Goal: Task Accomplishment & Management: Use online tool/utility

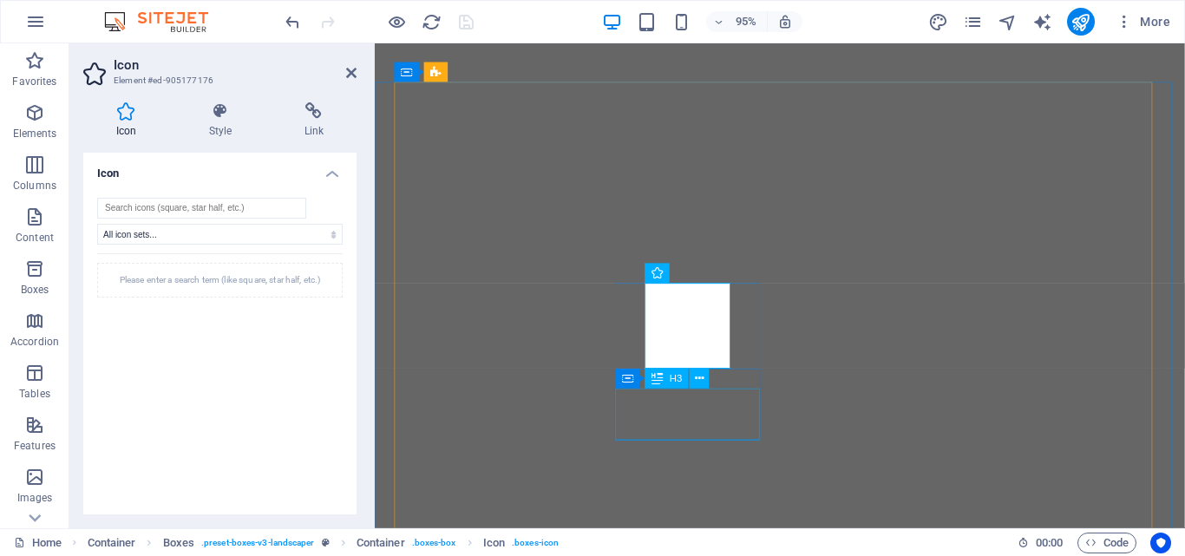
select select "xMidYMid"
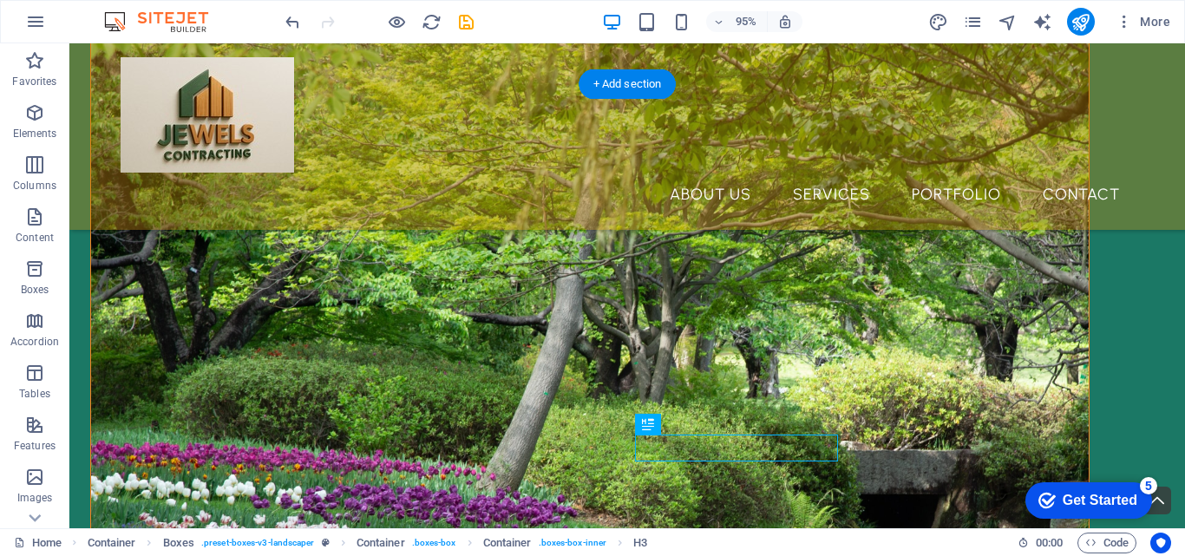
scroll to position [684, 0]
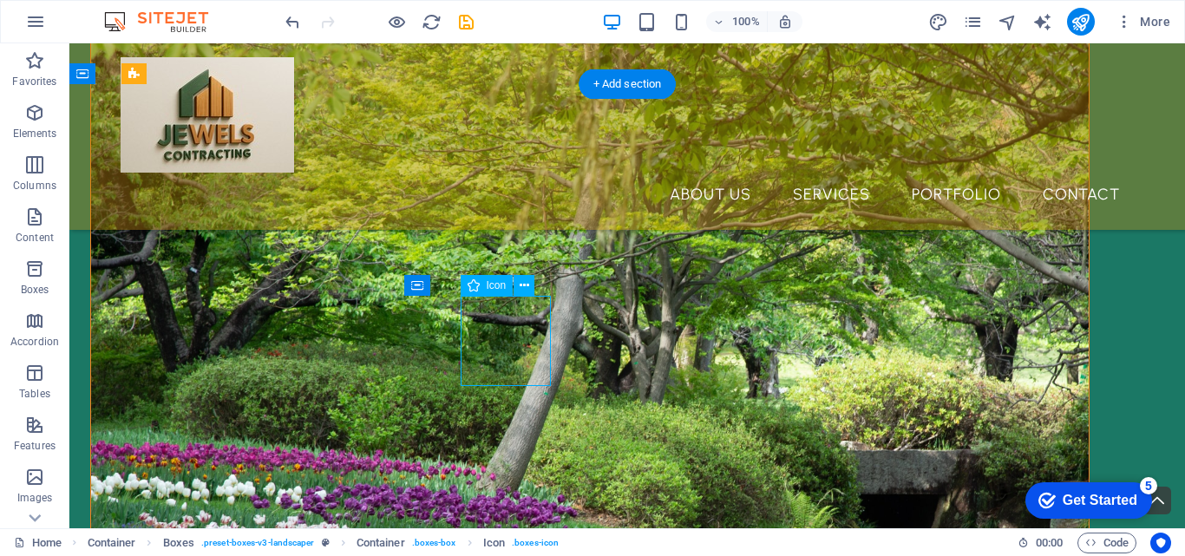
select select "xMidYMid"
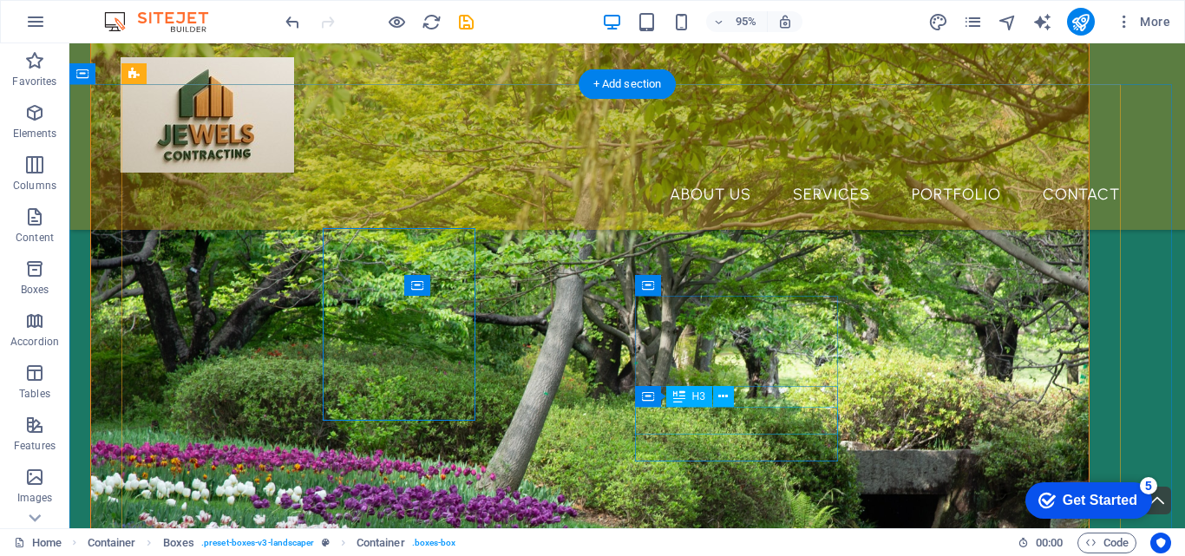
scroll to position [684, 0]
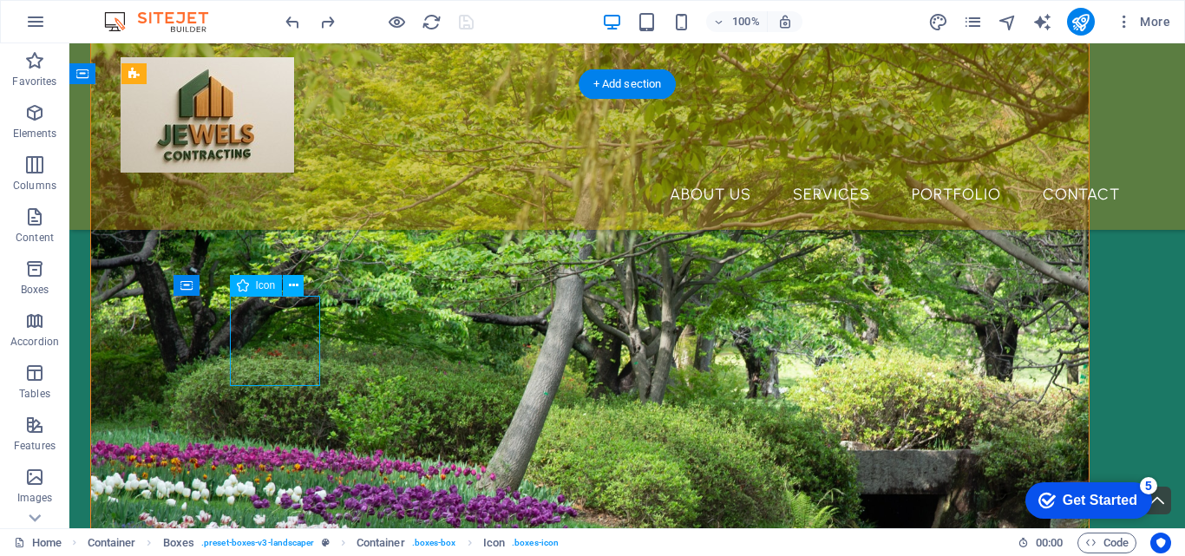
select select "xMidYMid"
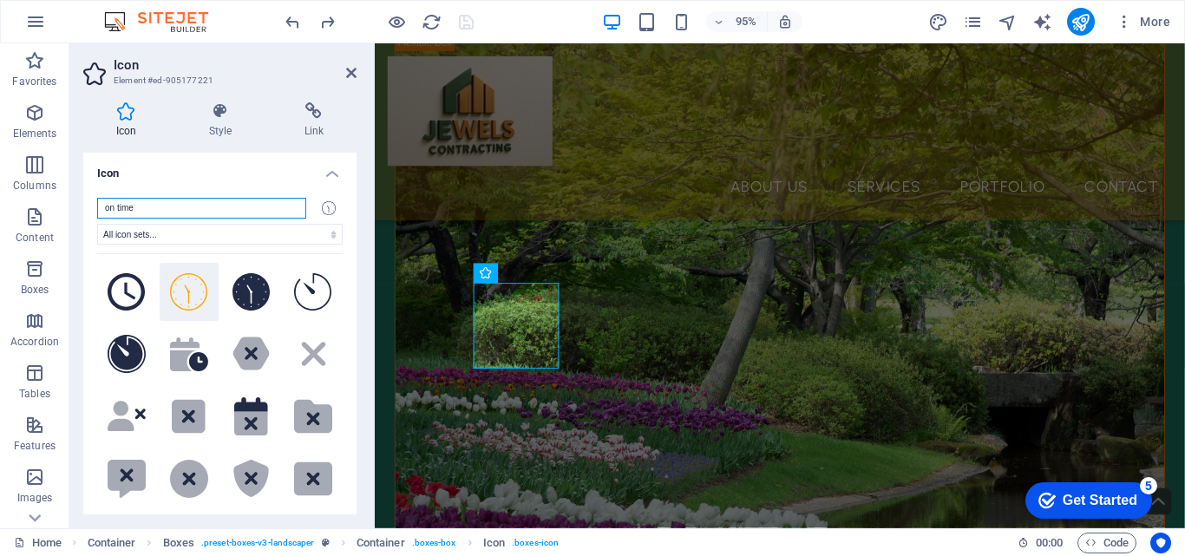
click at [164, 206] on input "on time" at bounding box center [201, 208] width 209 height 21
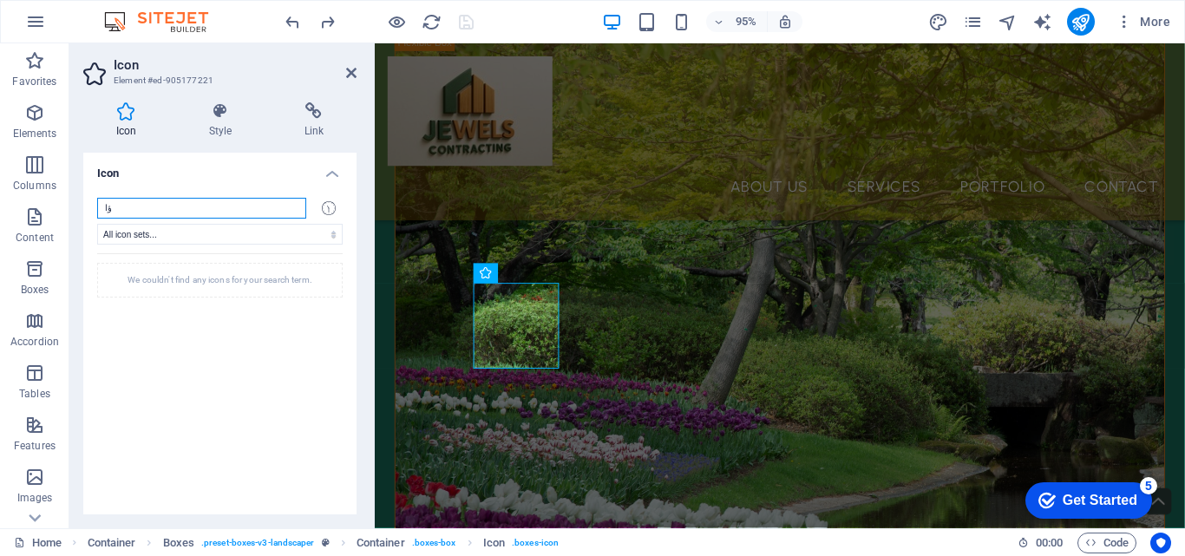
type input "ؤ"
drag, startPoint x: 175, startPoint y: 207, endPoint x: 74, endPoint y: 213, distance: 101.7
click at [74, 213] on div "Icon Style Link Icon choose All icon sets... IcoFont Ionicons FontAwesome Brand…" at bounding box center [219, 308] width 301 height 440
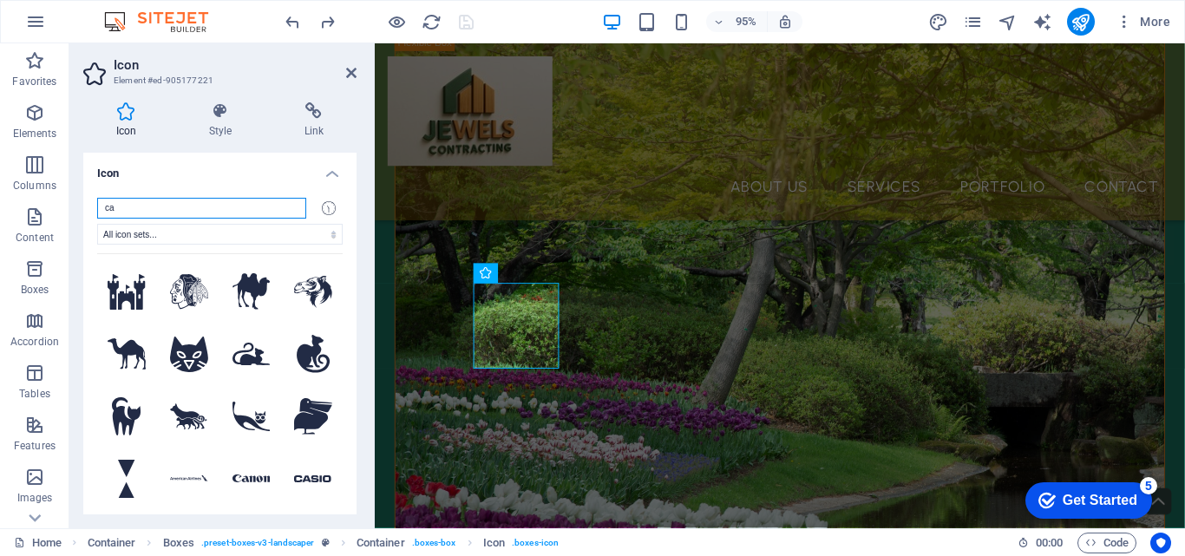
type input "c"
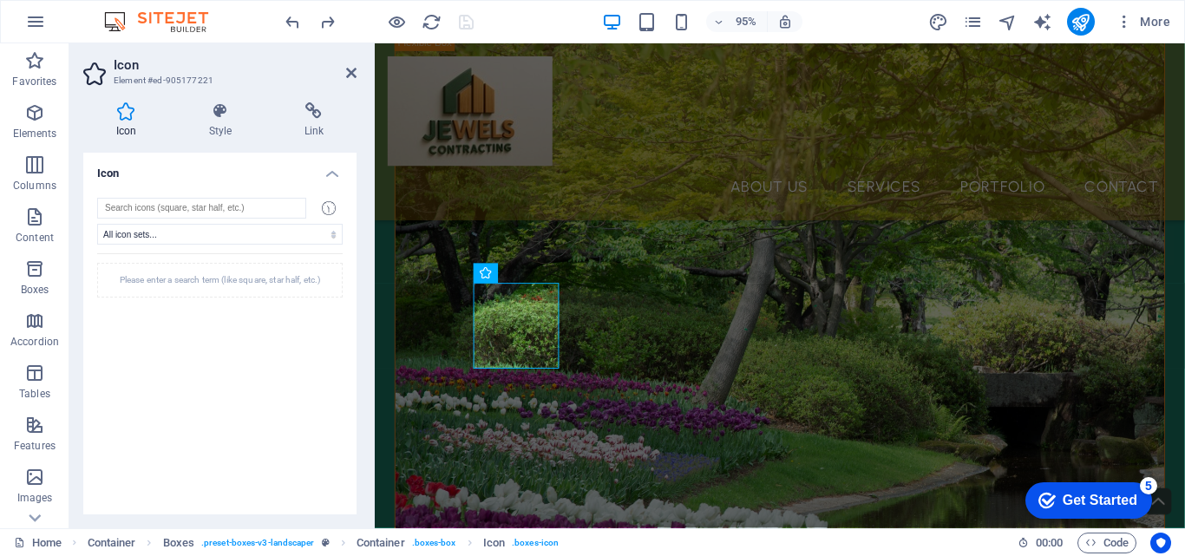
click at [147, 313] on div "Please enter a search term (like square, star half, etc.)" at bounding box center [219, 379] width 245 height 252
click at [271, 233] on select "All icon sets... IcoFont Ionicons FontAwesome Brands FontAwesome Duotone FontAw…" at bounding box center [219, 234] width 245 height 21
click at [97, 224] on select "All icon sets... IcoFont Ionicons FontAwesome Brands FontAwesome Duotone FontAw…" at bounding box center [219, 234] width 245 height 21
click at [227, 200] on input "search" at bounding box center [201, 208] width 209 height 21
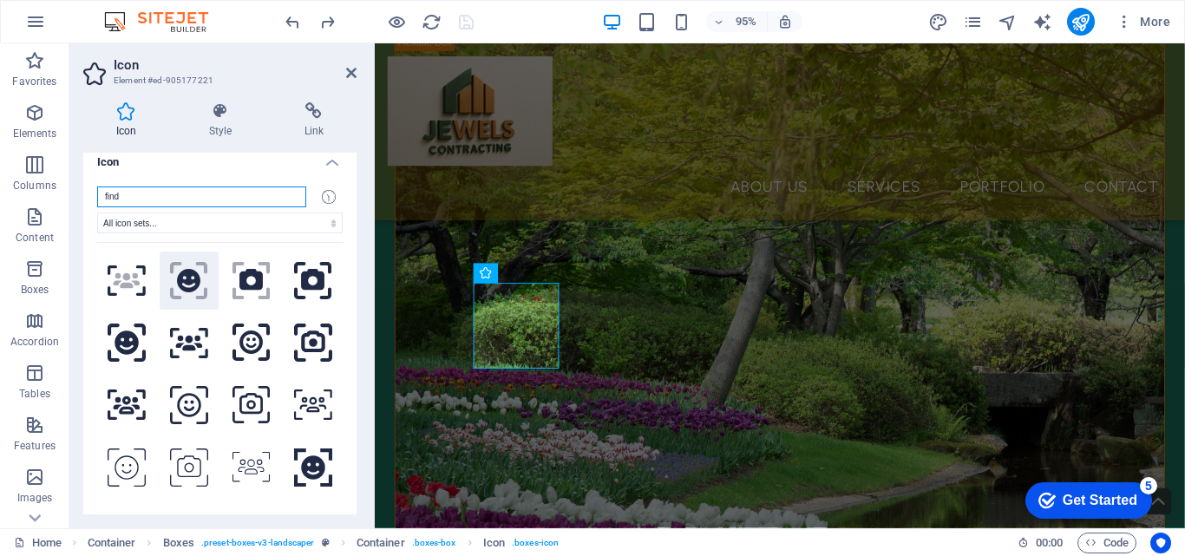
scroll to position [0, 0]
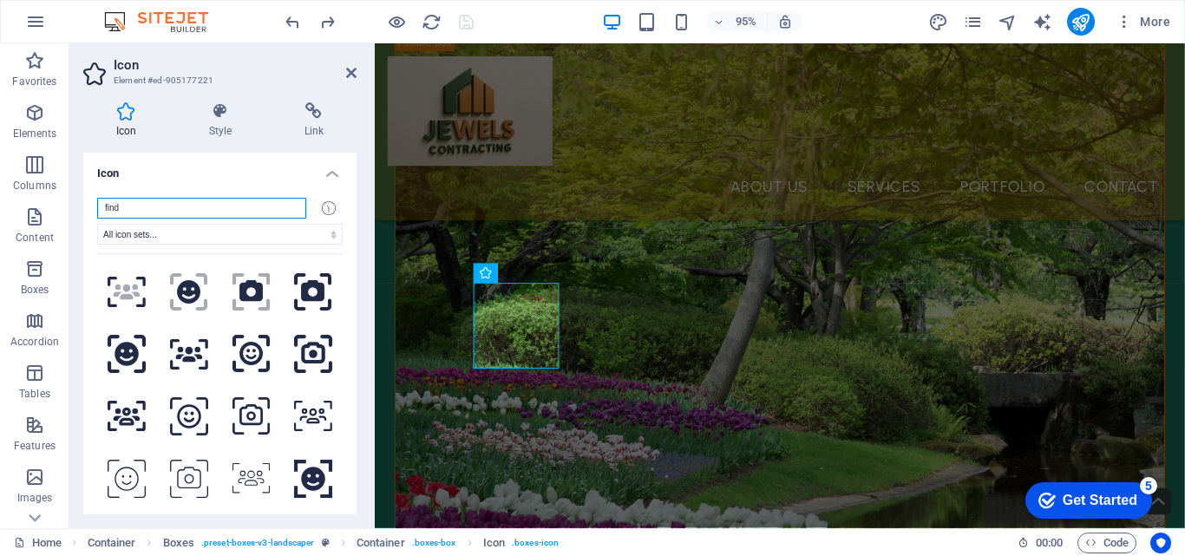
click at [160, 202] on input "find" at bounding box center [201, 208] width 209 height 21
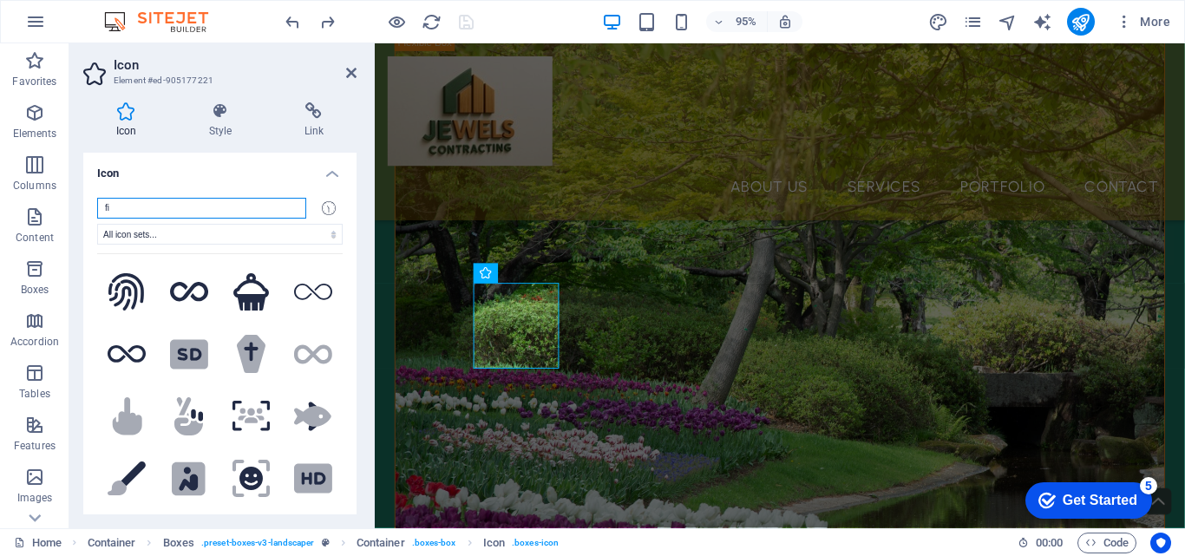
type input "f"
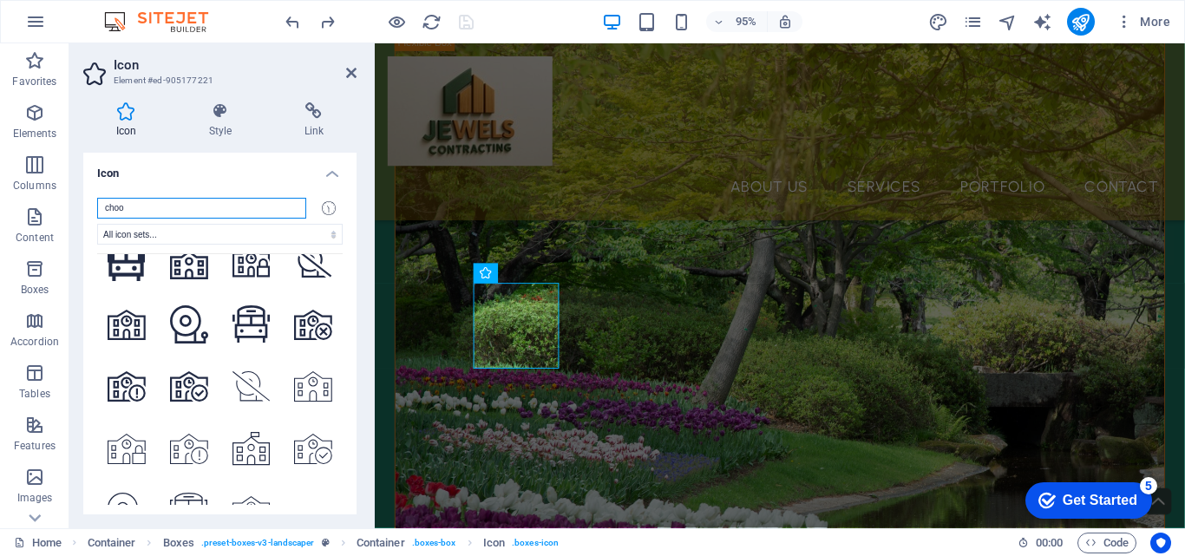
click at [170, 213] on input "choo" at bounding box center [201, 208] width 209 height 21
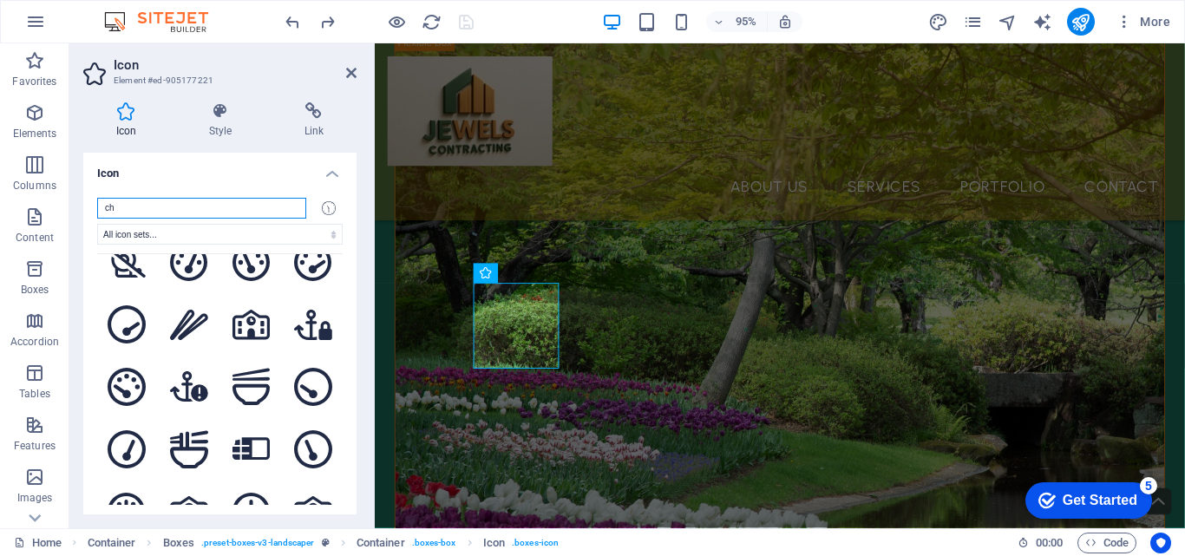
type input "c"
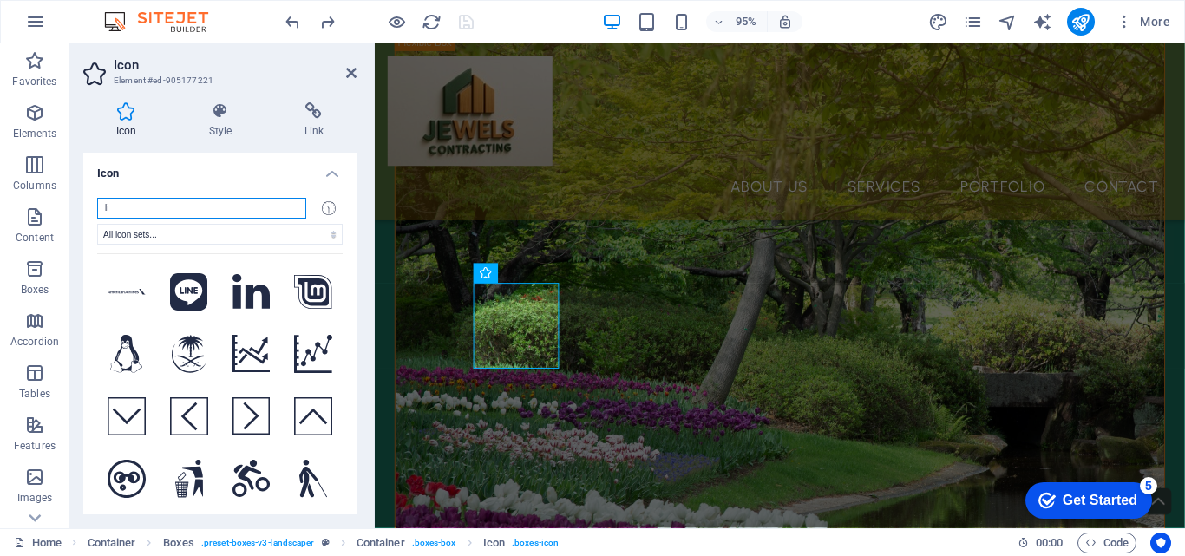
type input "l"
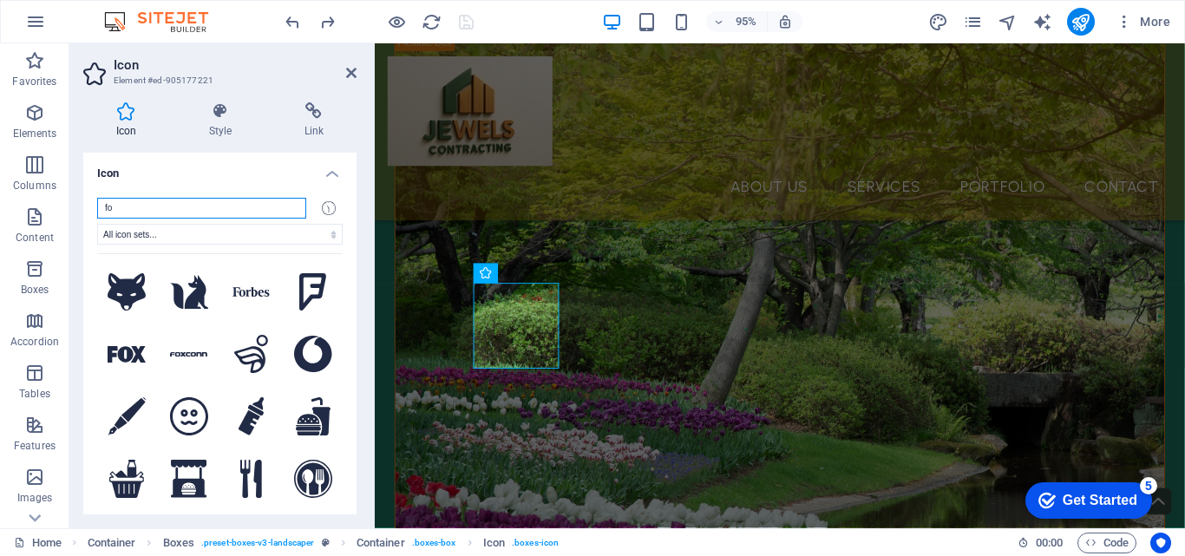
type input "fo"
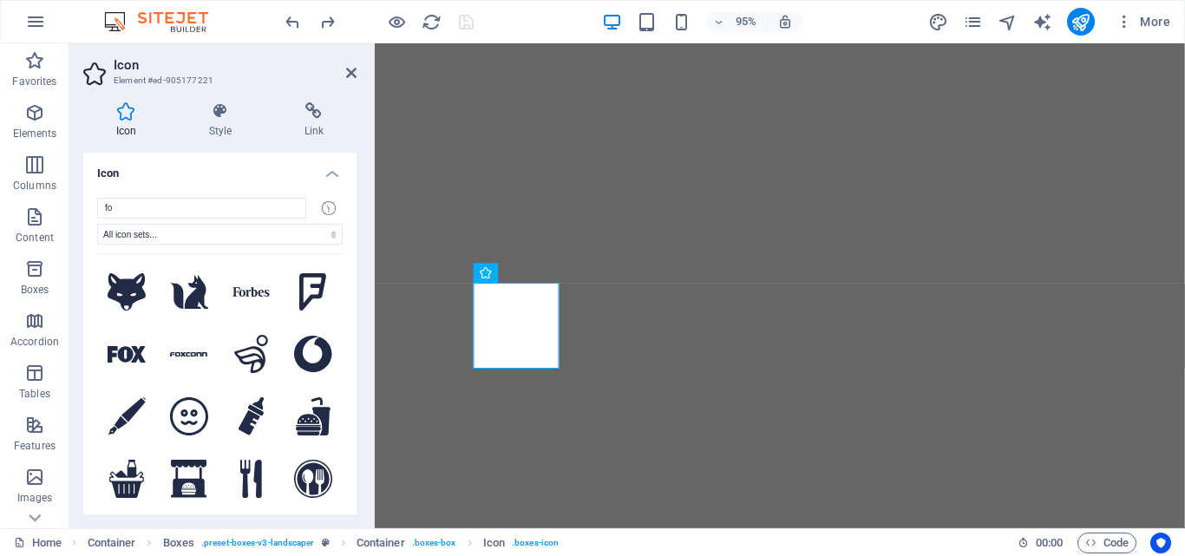
select select "xMidYMid"
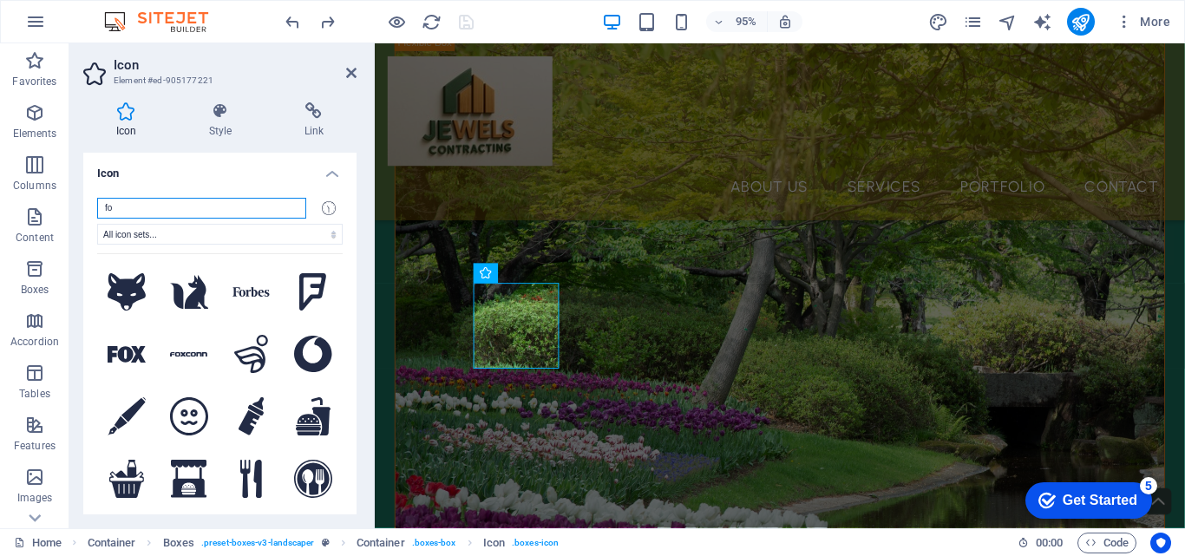
scroll to position [617, 0]
drag, startPoint x: 131, startPoint y: 209, endPoint x: 16, endPoint y: 210, distance: 115.4
click at [16, 210] on section "Favorites Elements Columns Content Boxes Accordion Tables Features Images Slide…" at bounding box center [592, 285] width 1185 height 485
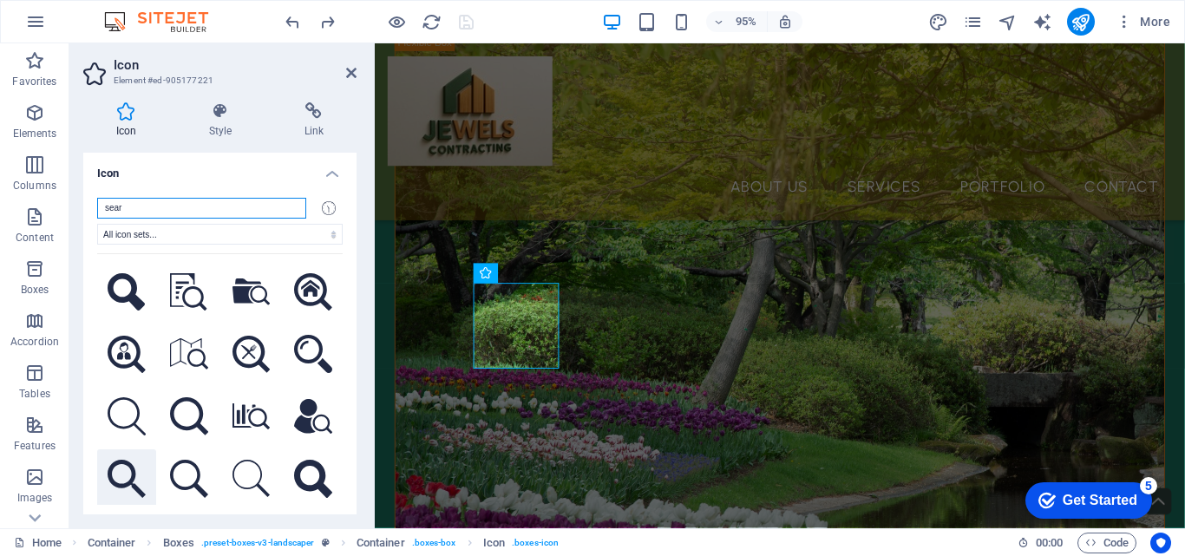
type input "sear"
click at [122, 469] on icon at bounding box center [127, 479] width 38 height 38
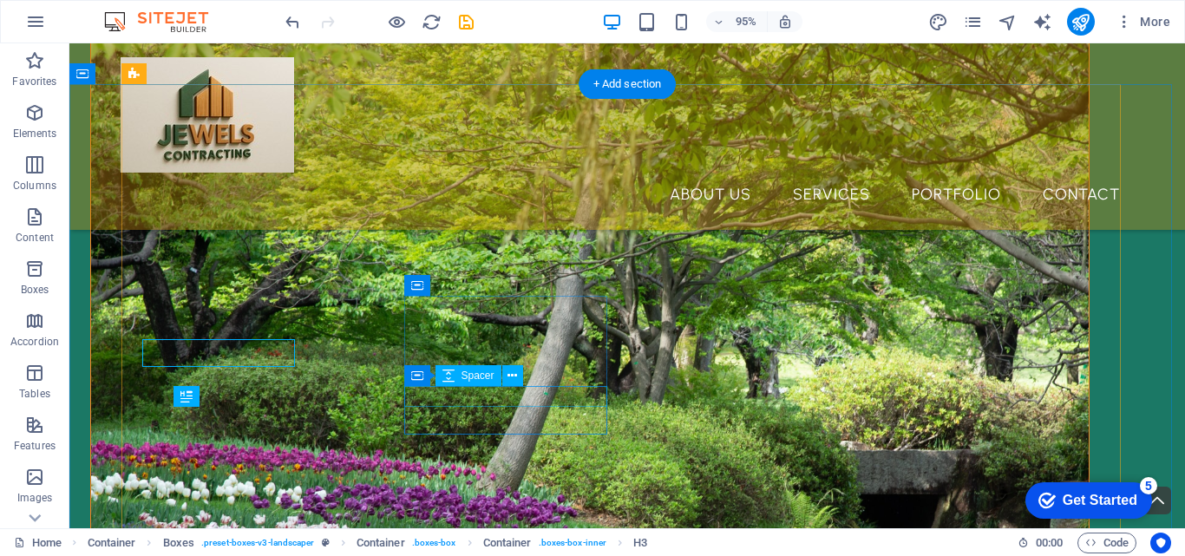
scroll to position [684, 0]
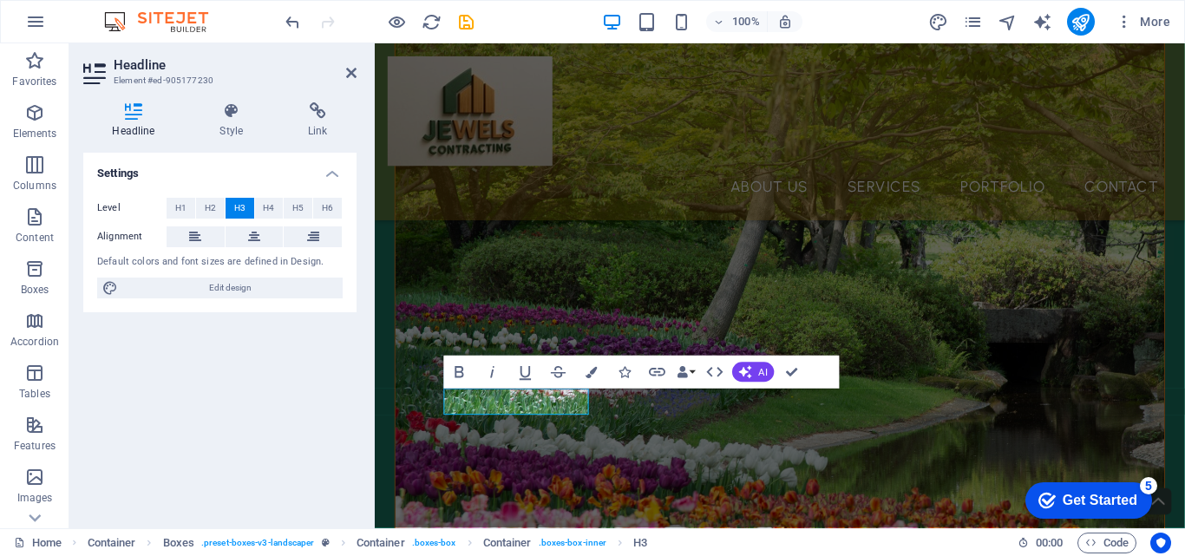
scroll to position [617, 0]
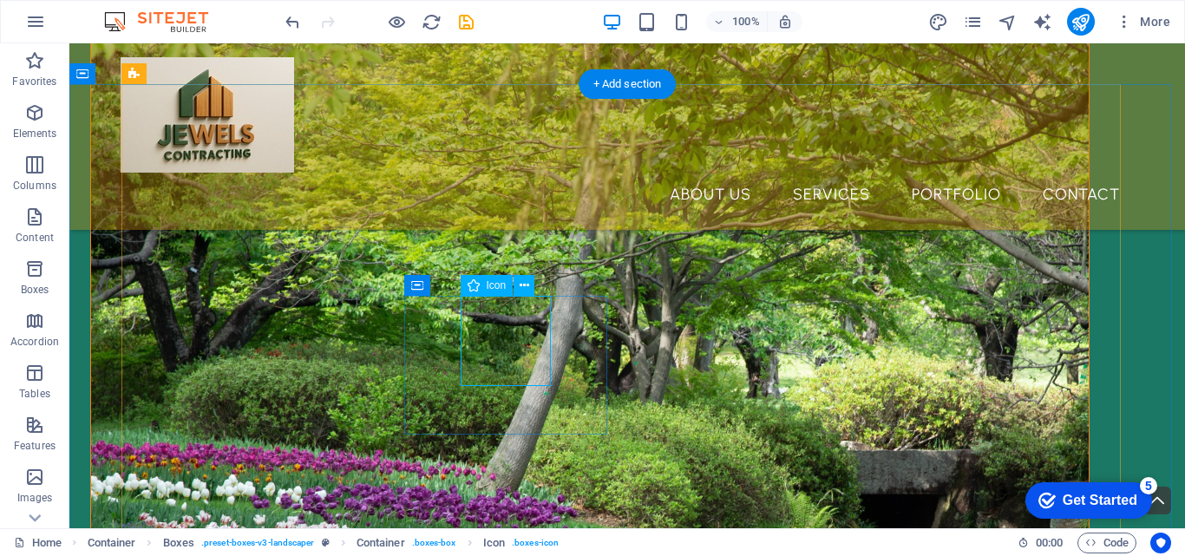
select select "xMidYMid"
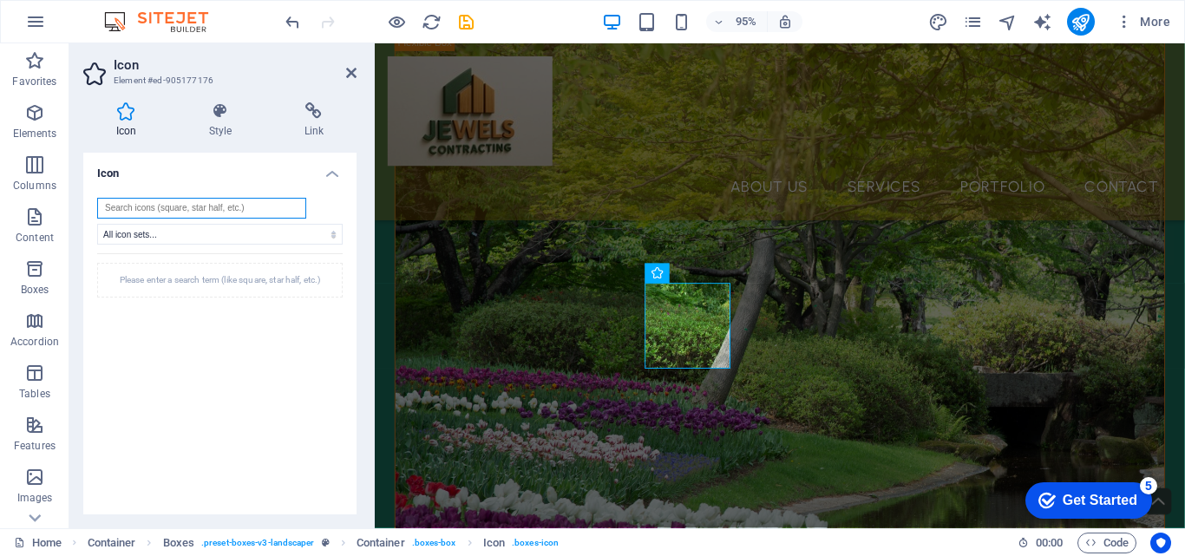
click at [140, 209] on input "search" at bounding box center [201, 208] width 209 height 21
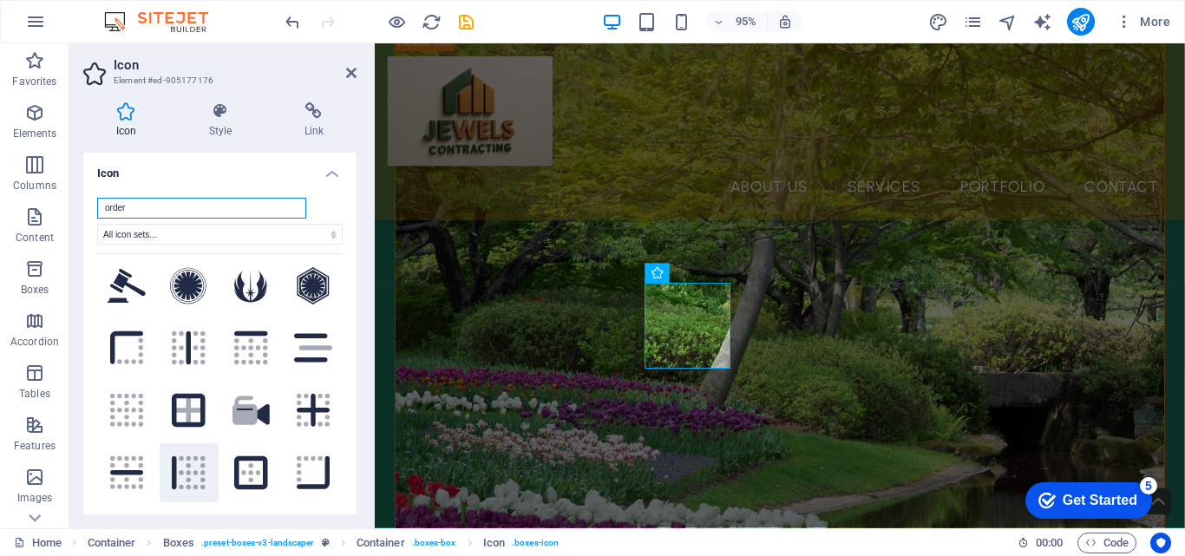
scroll to position [0, 0]
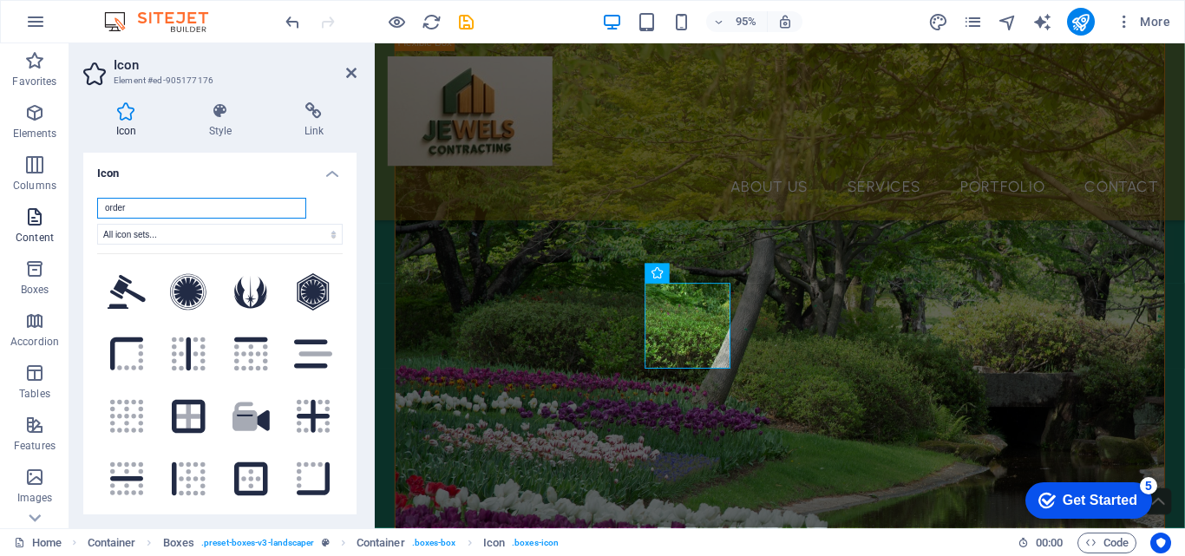
drag, startPoint x: 156, startPoint y: 203, endPoint x: 52, endPoint y: 216, distance: 104.9
click at [52, 216] on section "Favorites Elements Columns Content Boxes Accordion Tables Features Images Slide…" at bounding box center [592, 285] width 1185 height 485
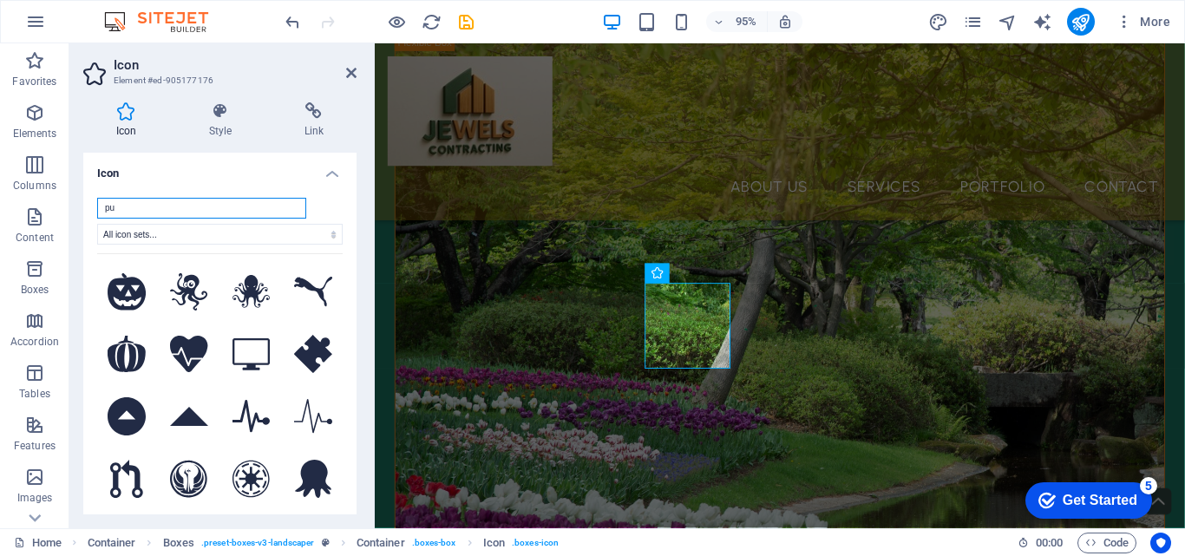
type input "p"
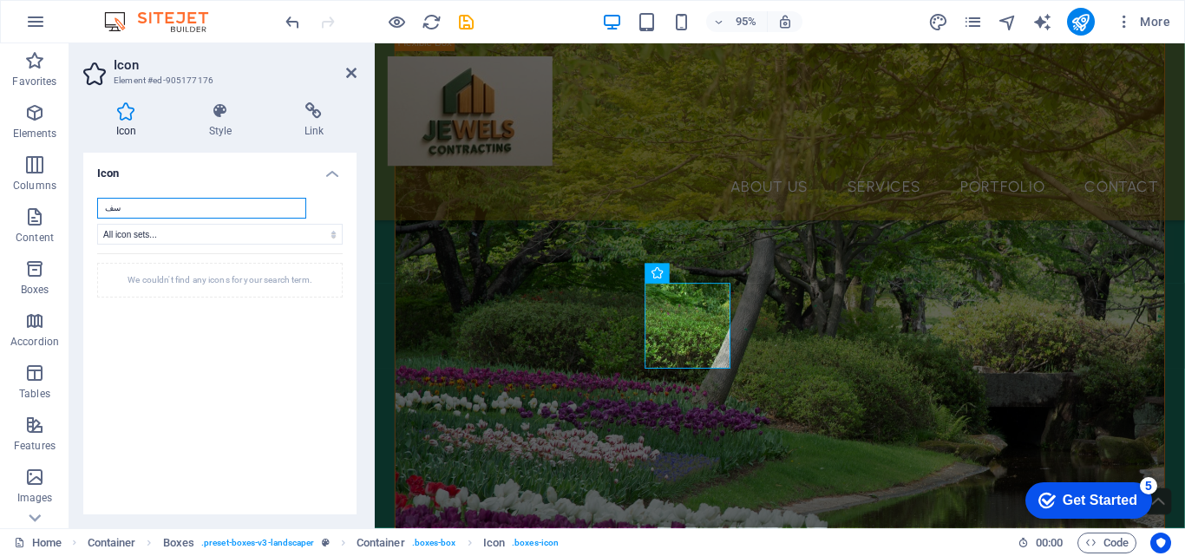
type input "س"
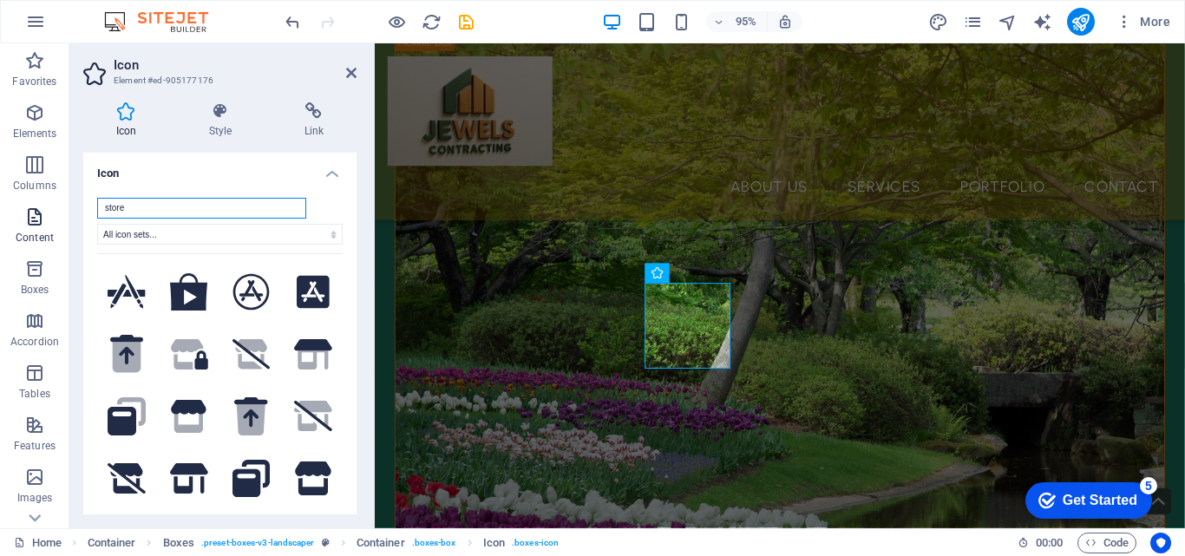
drag, startPoint x: 128, startPoint y: 213, endPoint x: 58, endPoint y: 215, distance: 69.4
click at [58, 215] on section "Favorites Elements Columns Content Boxes Accordion Tables Features Images Slide…" at bounding box center [592, 285] width 1185 height 485
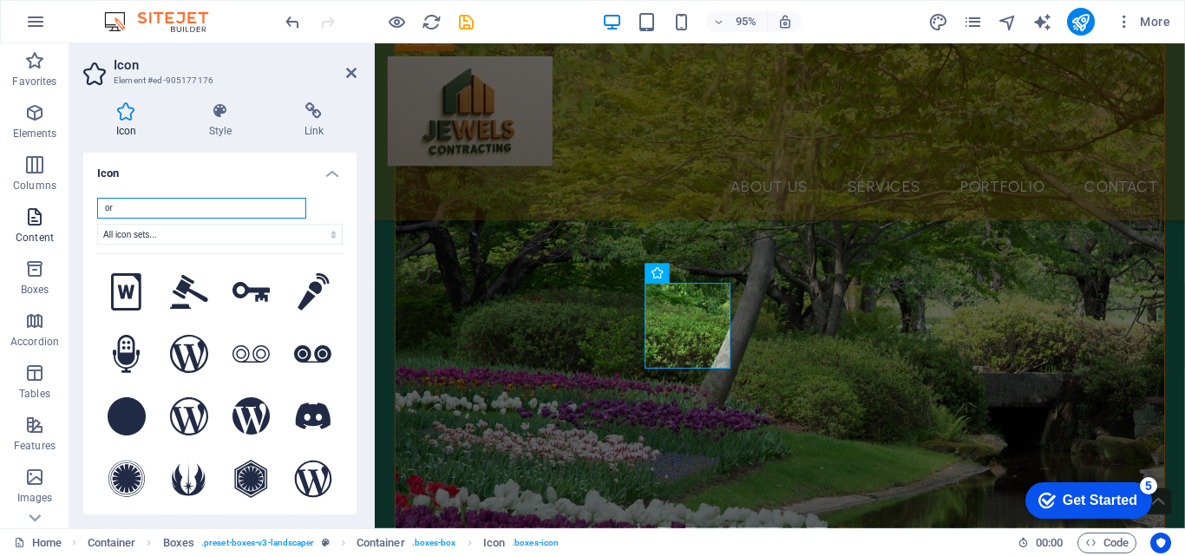
type input "o"
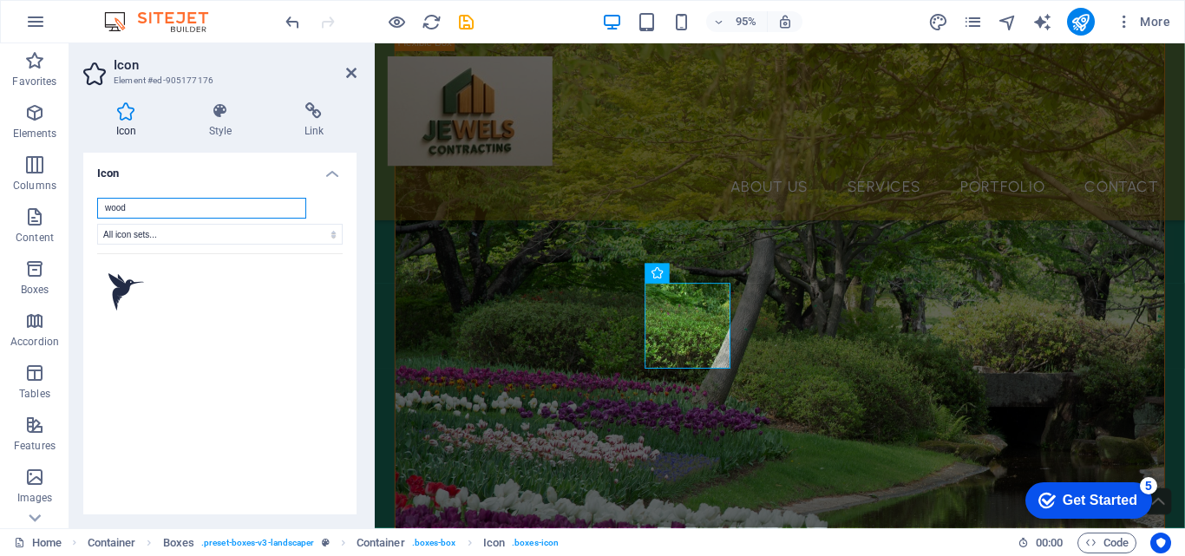
type input "wood"
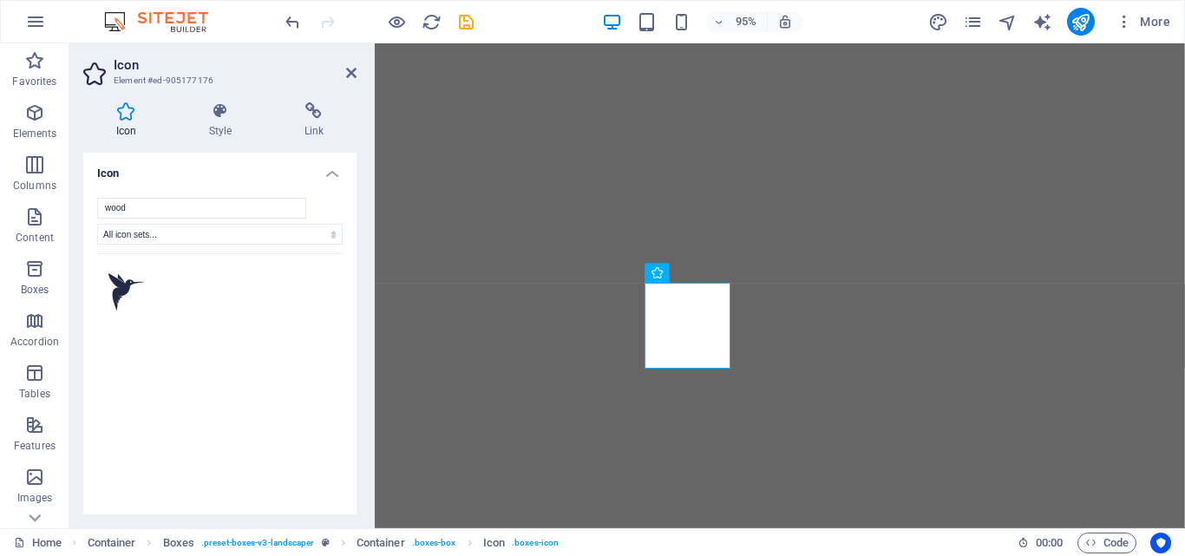
select select "xMidYMid"
